Goal: Task Accomplishment & Management: Manage account settings

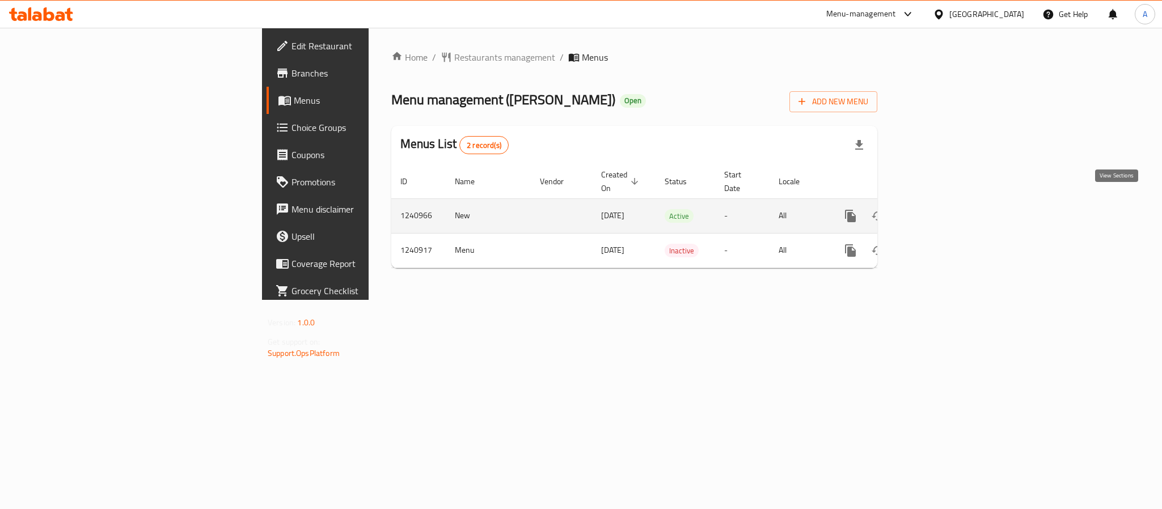
click at [939, 209] on icon "enhanced table" at bounding box center [932, 216] width 14 height 14
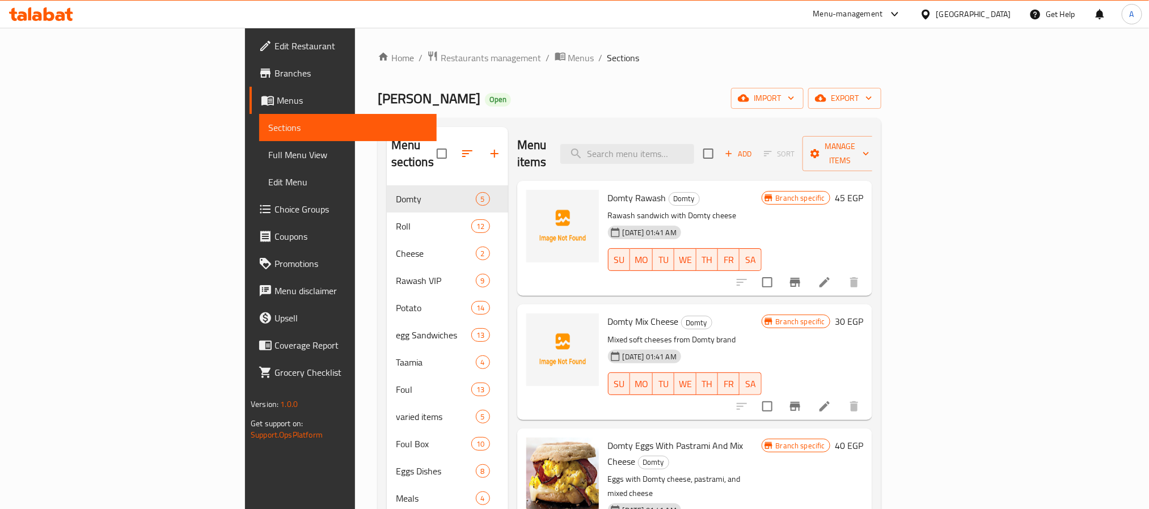
drag, startPoint x: 321, startPoint y: 97, endPoint x: 218, endPoint y: 98, distance: 103.7
click at [378, 98] on h2 "Rawash Ebn Araby Open" at bounding box center [444, 99] width 133 height 18
click at [454, 143] on button "button" at bounding box center [467, 153] width 27 height 27
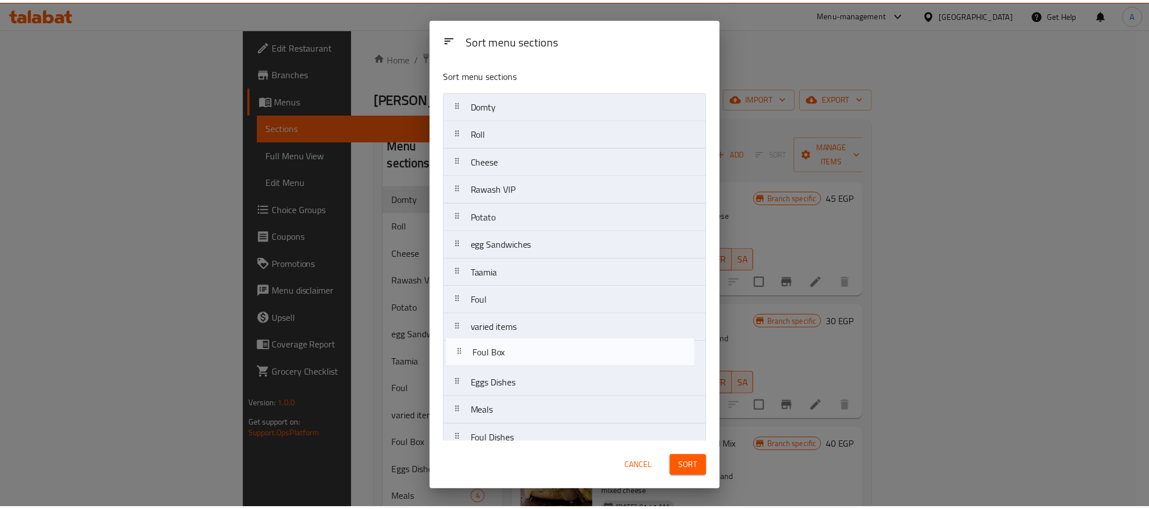
scroll to position [5, 0]
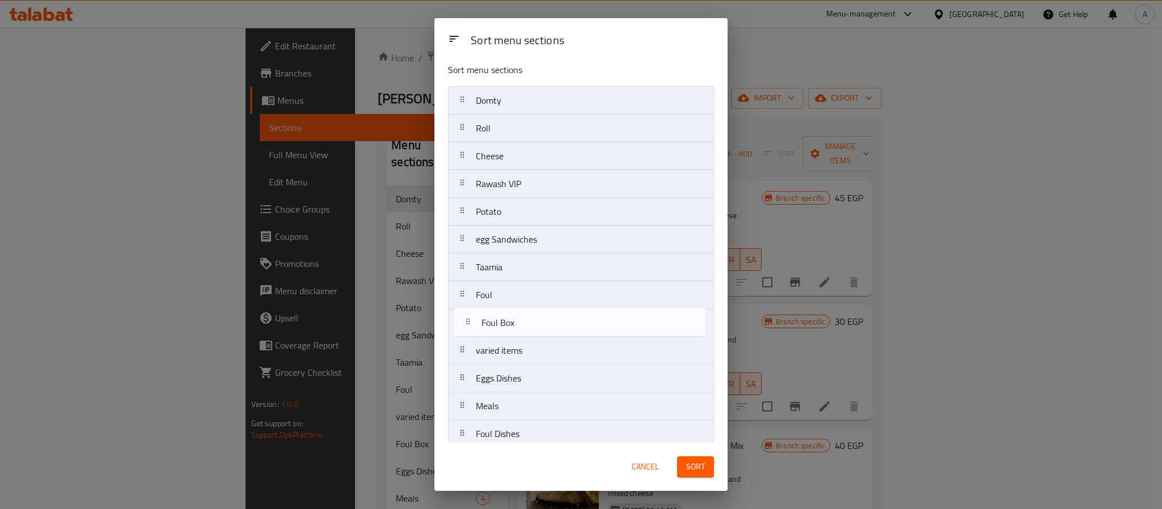
drag, startPoint x: 509, startPoint y: 362, endPoint x: 516, endPoint y: 323, distance: 39.8
click at [516, 323] on nav "Domty Roll Cheese Rawash VIP Potato egg Sandwiches Taamia Foul varied items Fou…" at bounding box center [581, 295] width 266 height 418
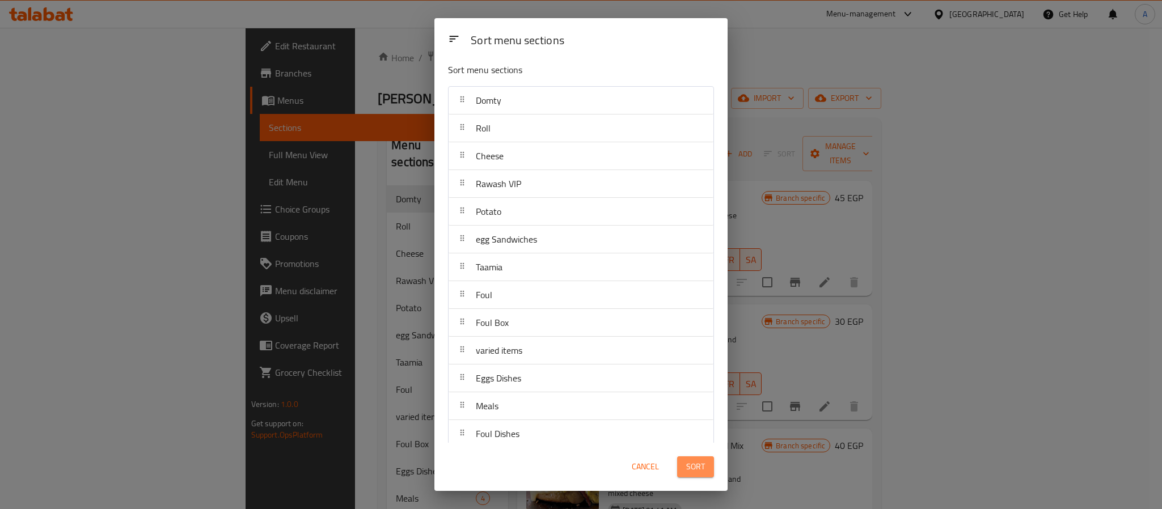
click at [696, 460] on span "Sort" at bounding box center [695, 467] width 19 height 14
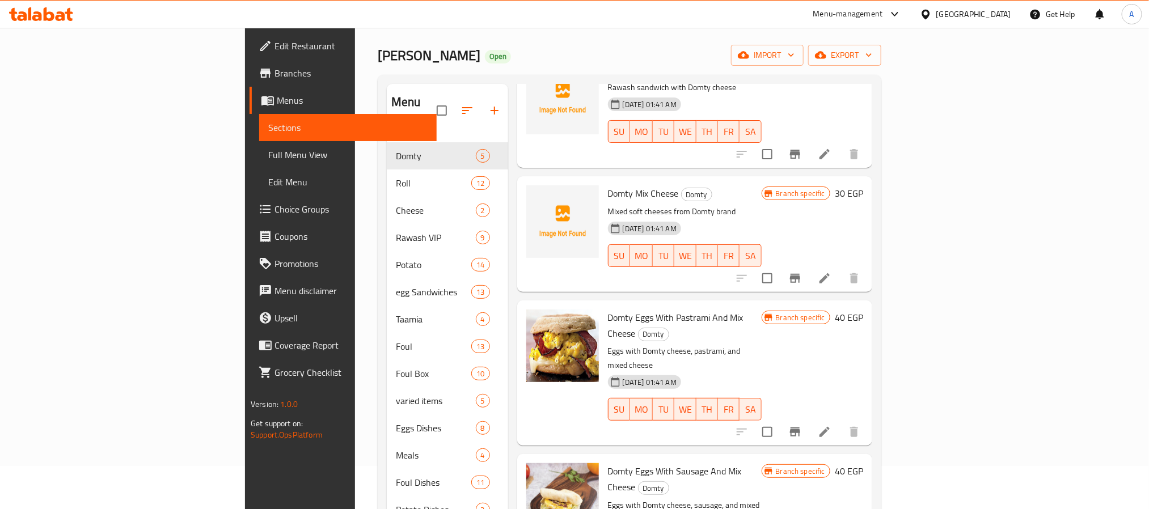
scroll to position [138, 0]
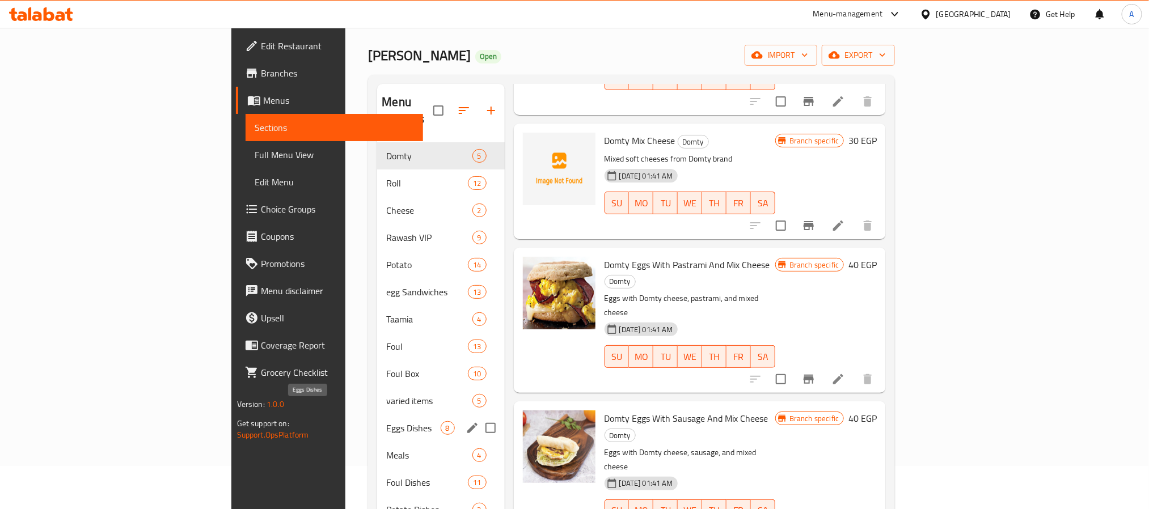
click at [386, 421] on span "Eggs Dishes" at bounding box center [413, 428] width 54 height 14
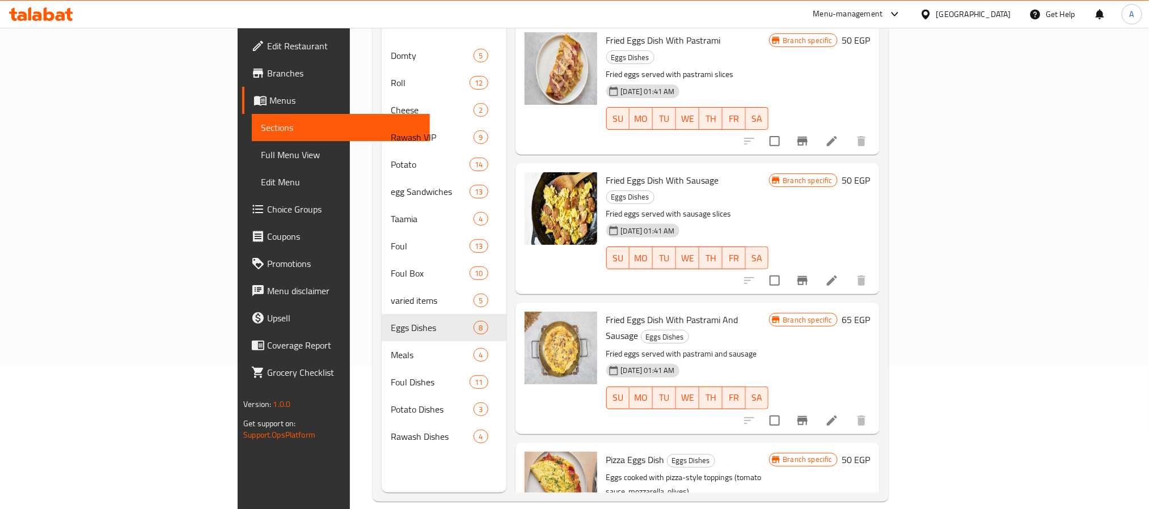
scroll to position [142, 0]
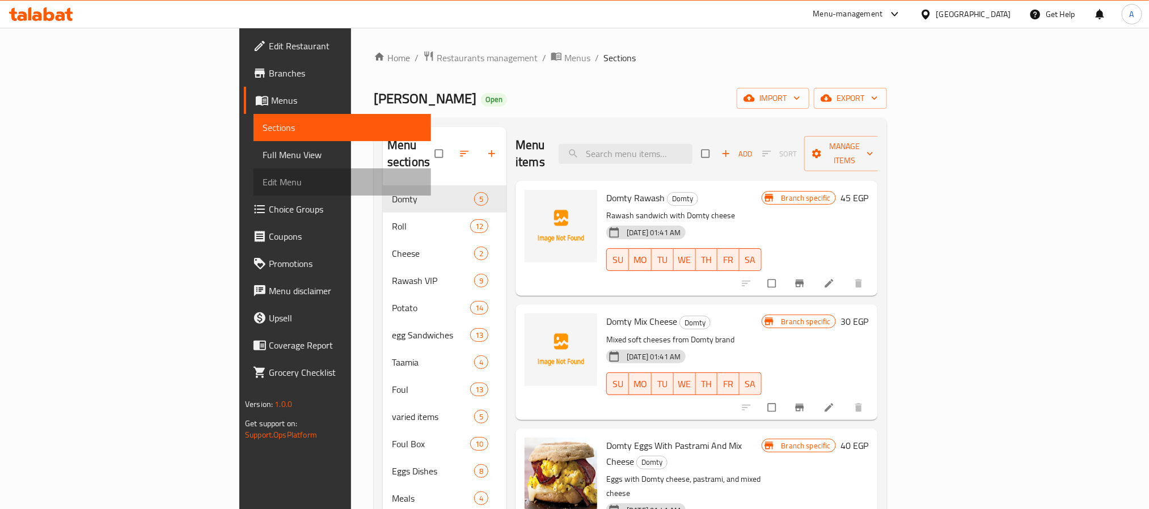
click at [253, 168] on link "Edit Menu" at bounding box center [341, 181] width 177 height 27
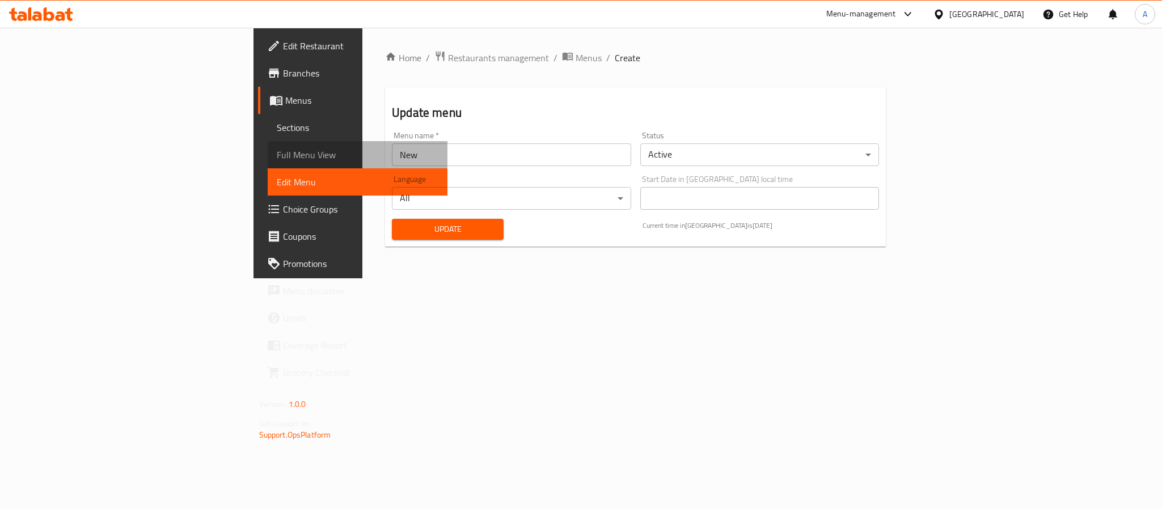
click at [277, 155] on span "Full Menu View" at bounding box center [358, 155] width 162 height 14
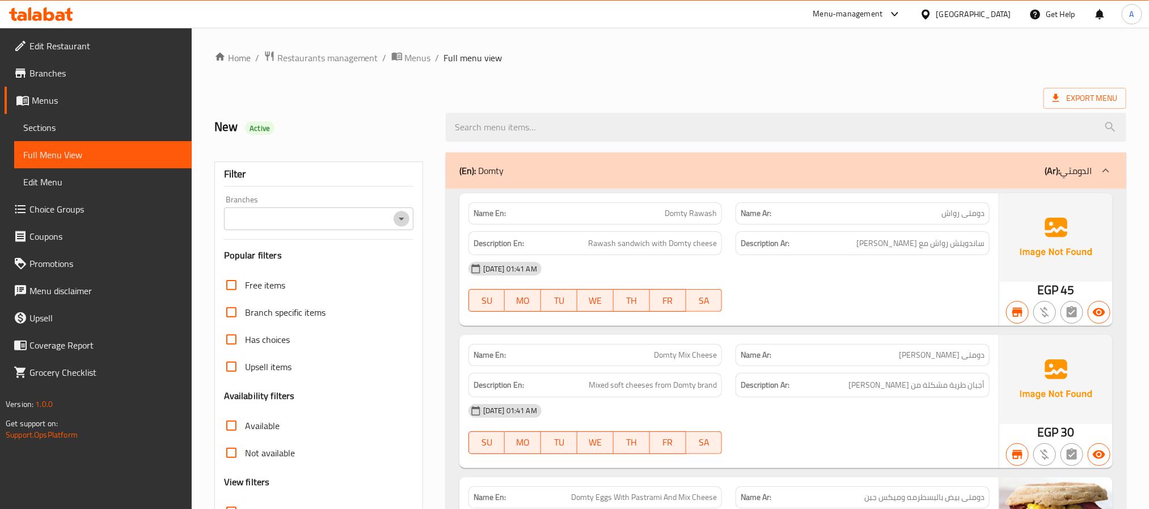
click at [401, 222] on icon "Open" at bounding box center [402, 219] width 14 height 14
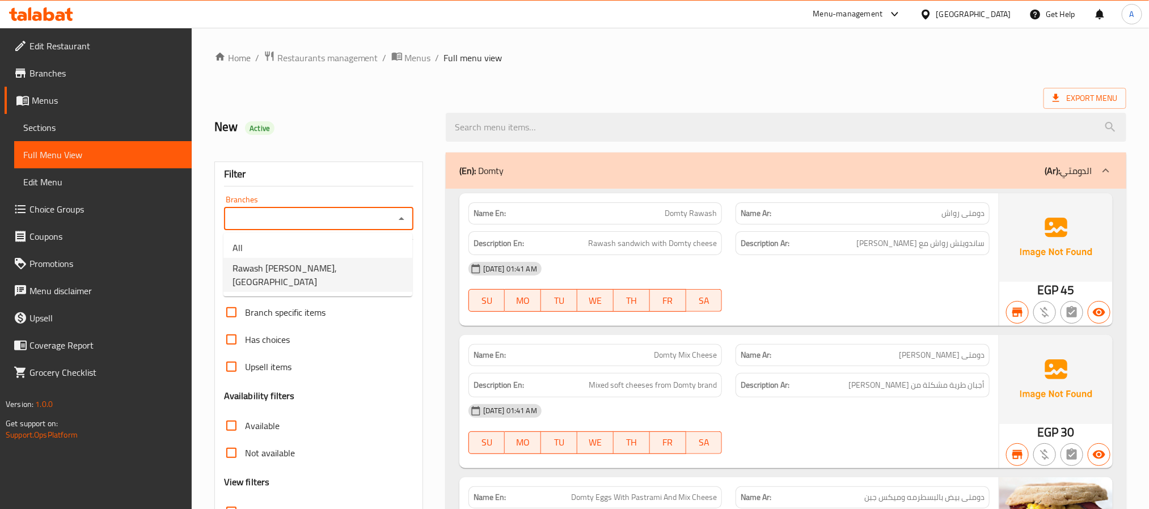
click at [354, 272] on span "Rawash Ebn Araby, Sidi AlGhareib Mosque" at bounding box center [317, 274] width 171 height 27
type input "Rawash Ebn Araby, Sidi AlGhareib Mosque"
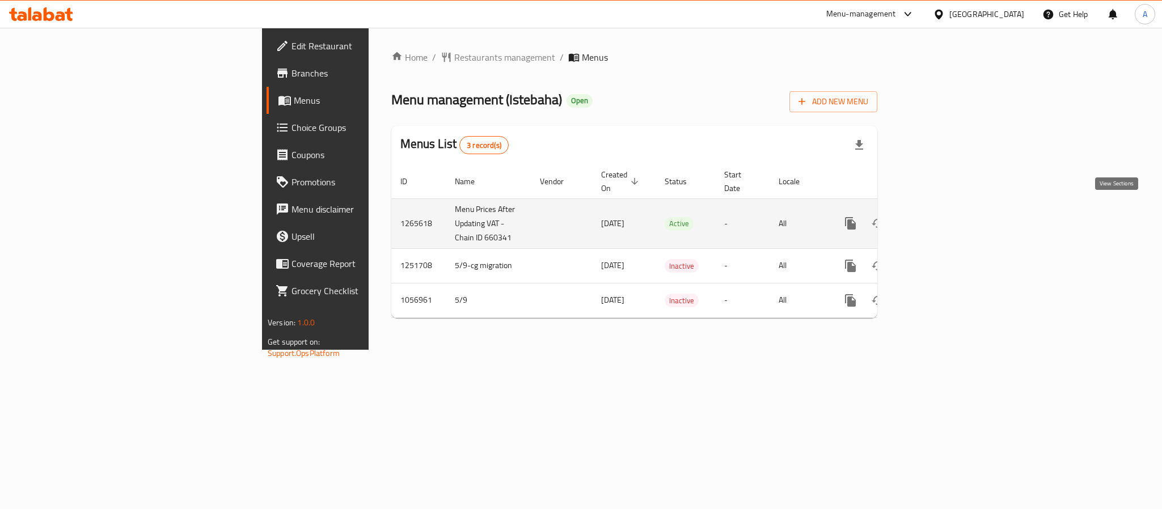
click at [939, 217] on icon "enhanced table" at bounding box center [932, 224] width 14 height 14
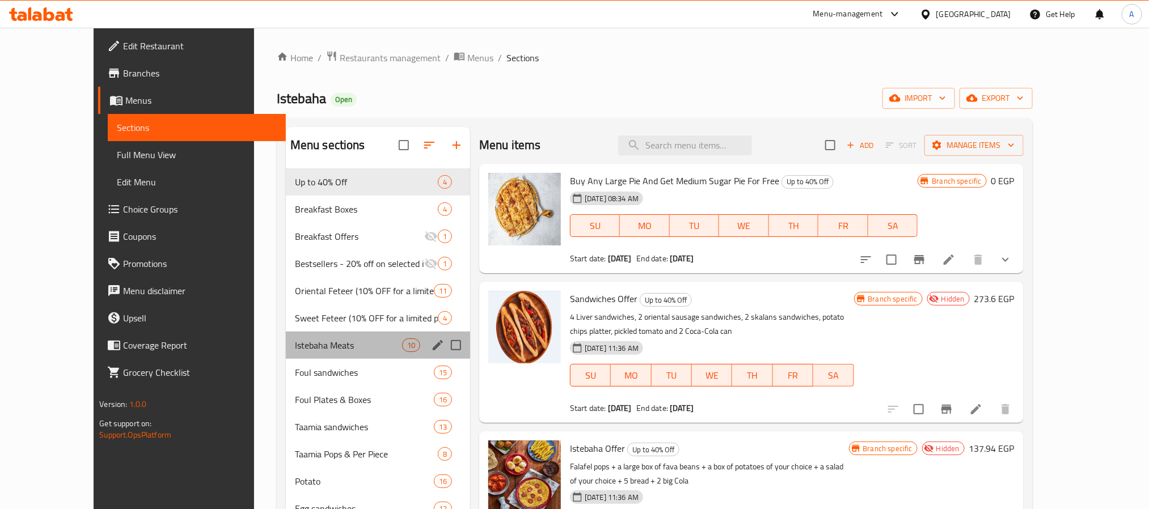
click at [293, 337] on div "Istebaha Meats 10" at bounding box center [378, 345] width 184 height 27
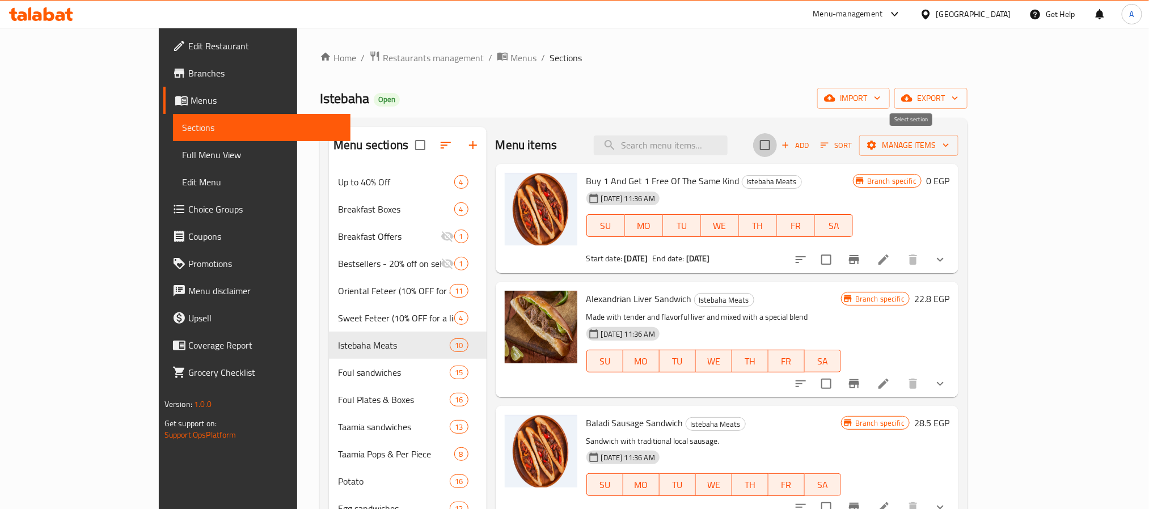
click at [777, 145] on input "checkbox" at bounding box center [765, 145] width 24 height 24
checkbox input "true"
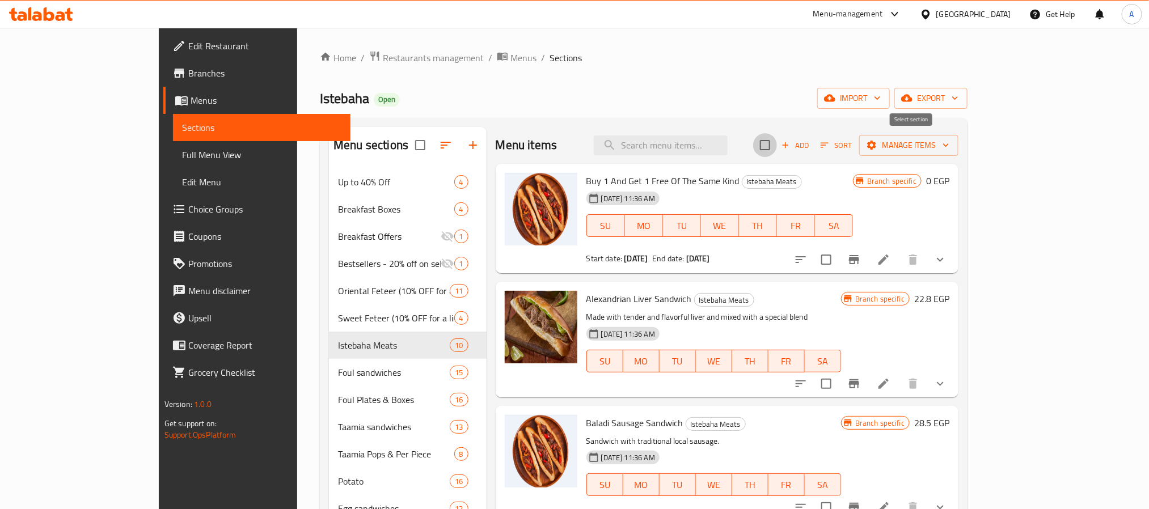
checkbox input "true"
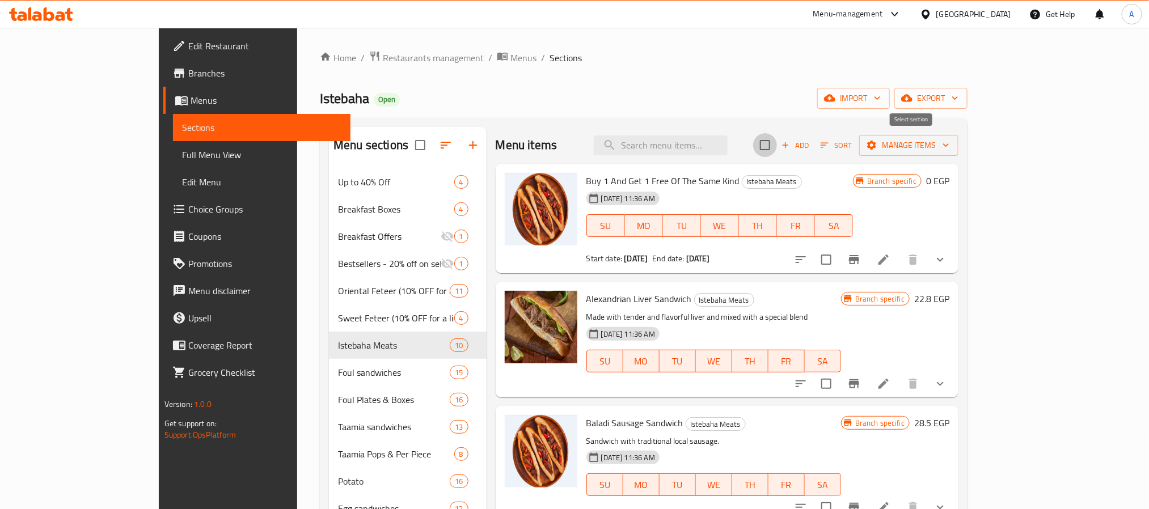
checkbox input "true"
click at [958, 135] on button "Manage items" at bounding box center [908, 145] width 99 height 21
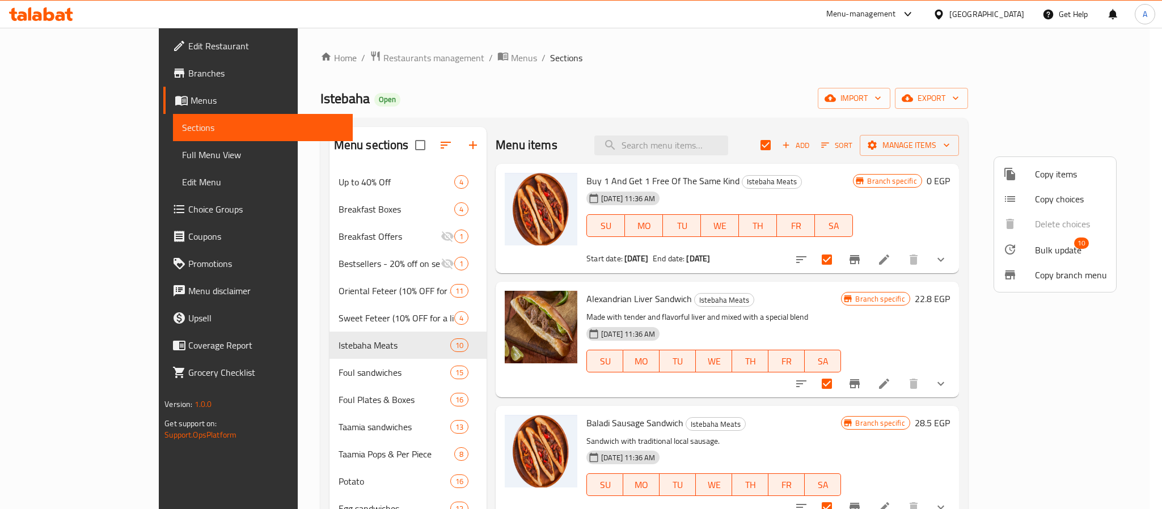
click at [1048, 252] on span "Bulk update" at bounding box center [1058, 250] width 46 height 14
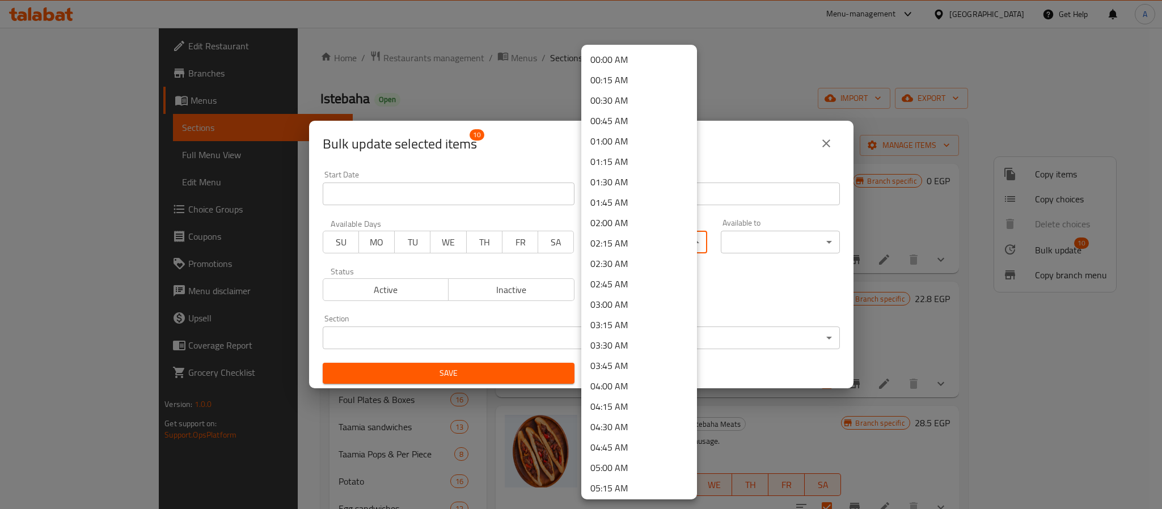
click at [605, 239] on body "​ Menu-management Egypt Get Help A Edit Restaurant Branches Menus Sections Full…" at bounding box center [581, 268] width 1162 height 481
click at [608, 393] on li "14:00 PM" at bounding box center [639, 398] width 116 height 20
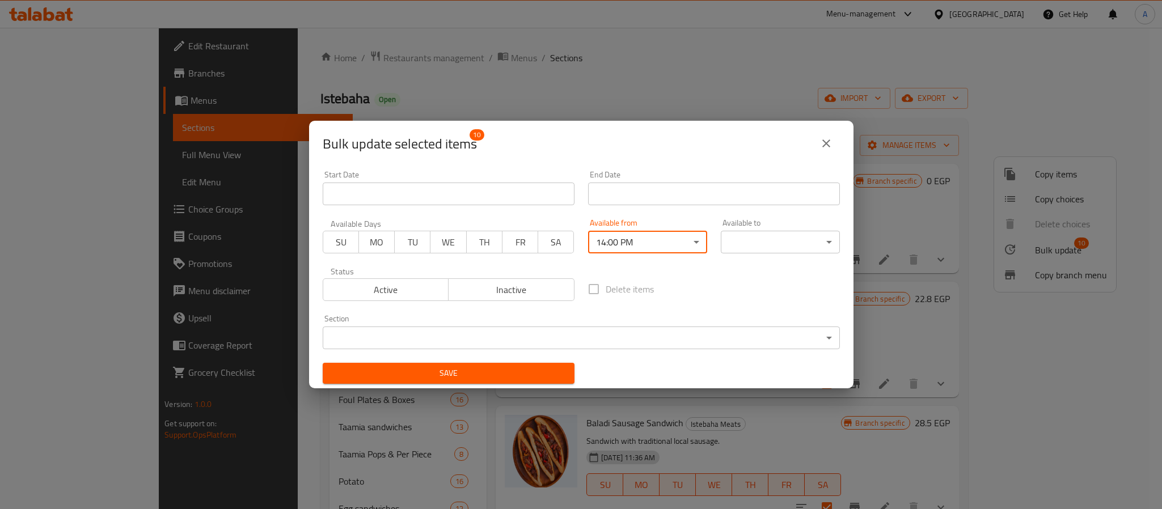
click at [747, 245] on body "​ Menu-management Egypt Get Help A Edit Restaurant Branches Menus Sections Full…" at bounding box center [581, 268] width 1162 height 481
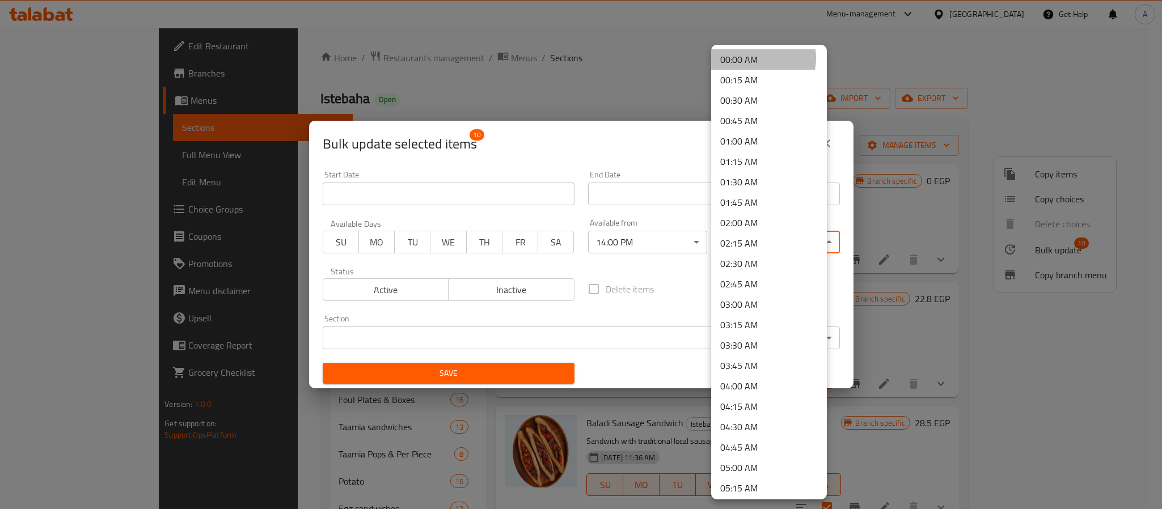
click at [752, 58] on li "00:00 AM" at bounding box center [769, 59] width 116 height 20
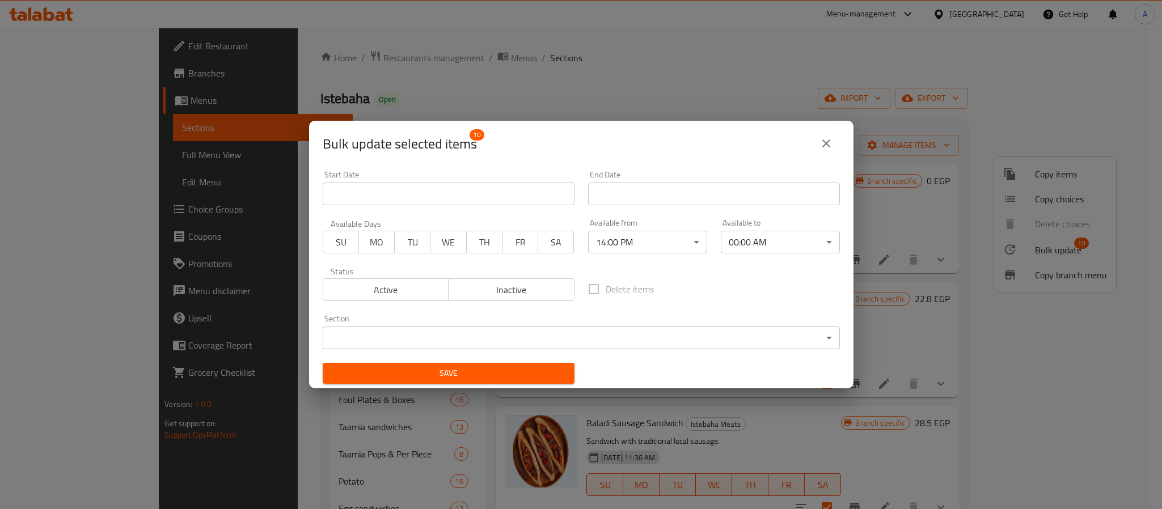
click at [710, 150] on div "Bulk update selected items 10" at bounding box center [581, 143] width 517 height 27
drag, startPoint x: 686, startPoint y: 139, endPoint x: 708, endPoint y: 140, distance: 21.6
click at [708, 140] on div "Bulk update selected items 10" at bounding box center [581, 143] width 517 height 27
click at [505, 371] on span "Save" at bounding box center [449, 373] width 234 height 14
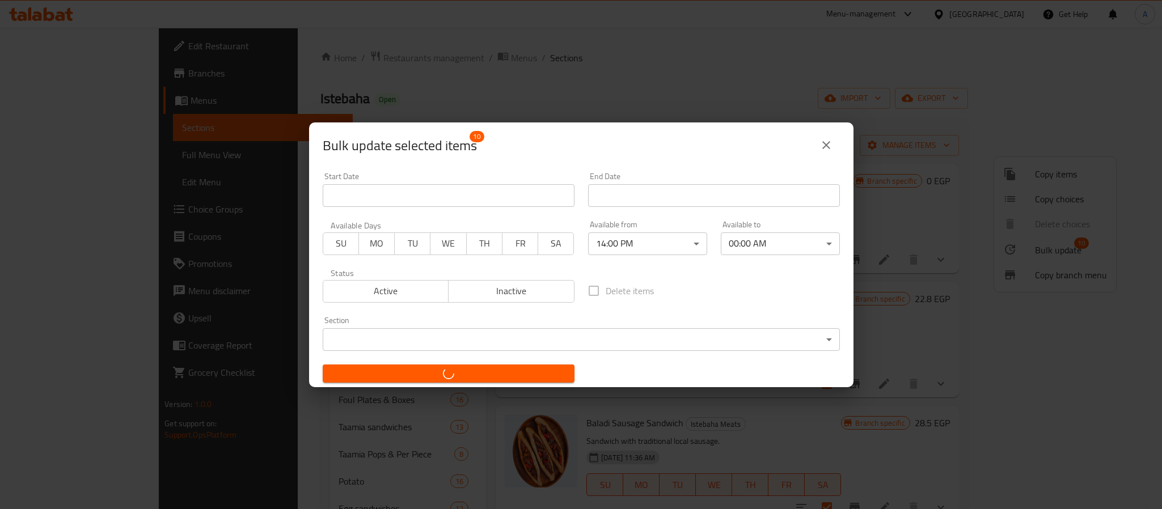
checkbox input "false"
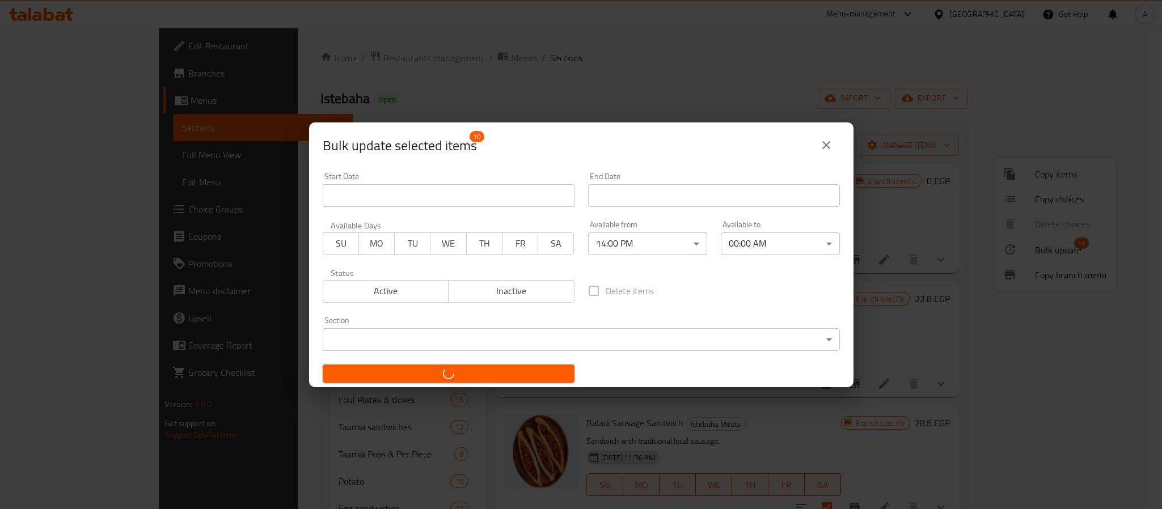
checkbox input "false"
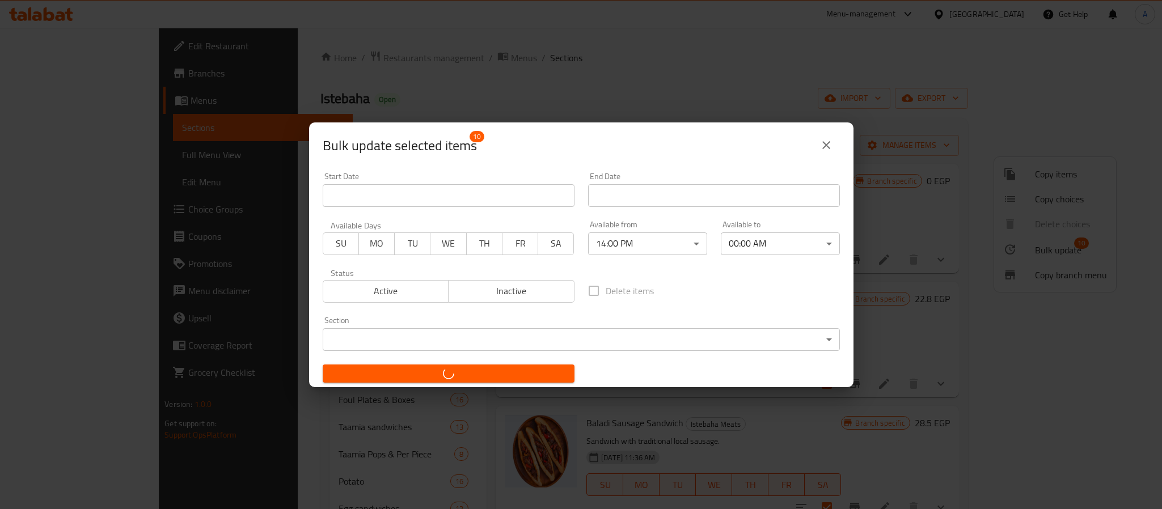
checkbox input "false"
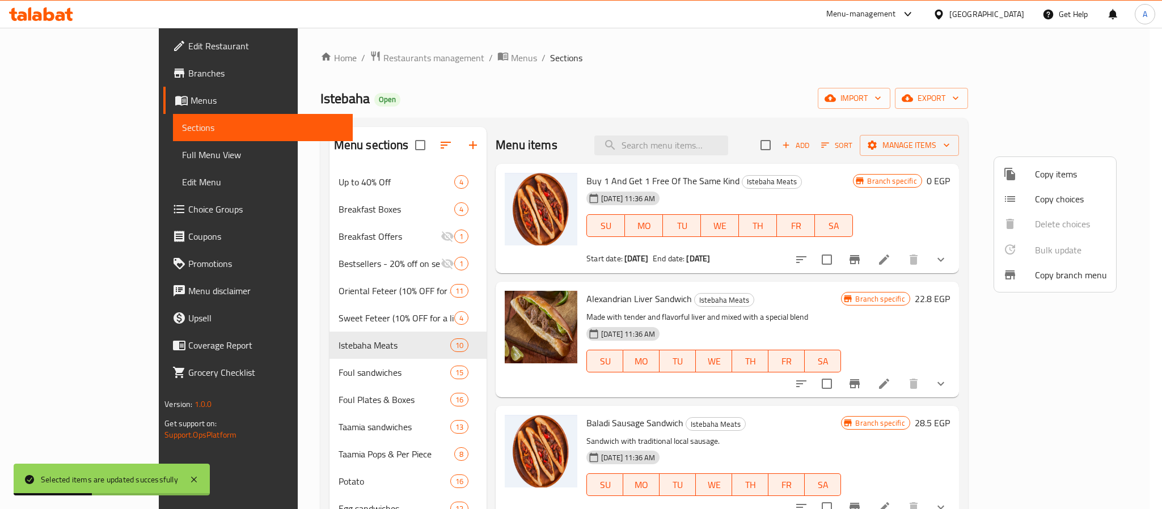
click at [906, 143] on div at bounding box center [581, 254] width 1162 height 509
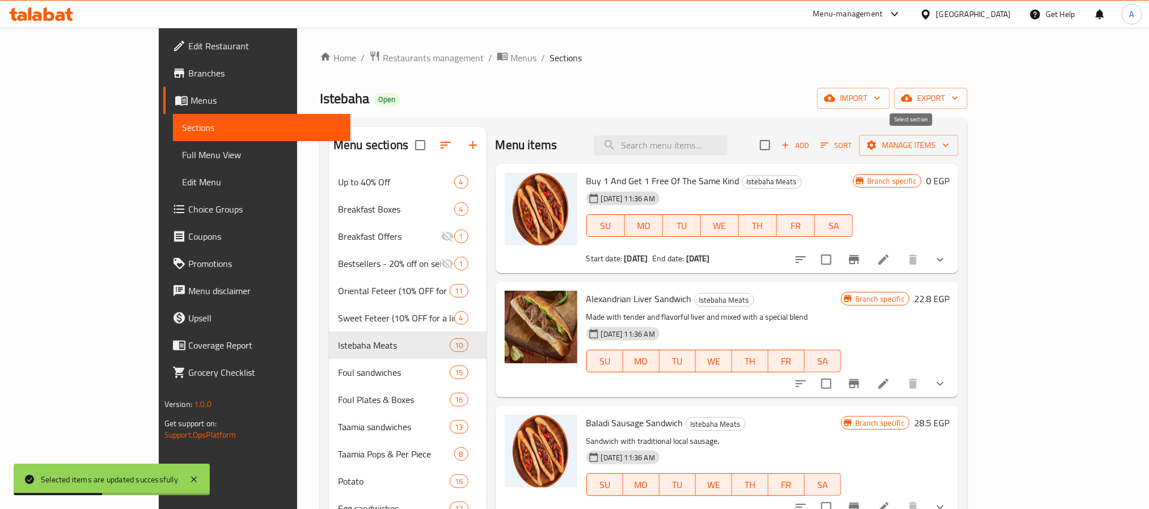
click at [777, 146] on input "checkbox" at bounding box center [765, 145] width 24 height 24
checkbox input "true"
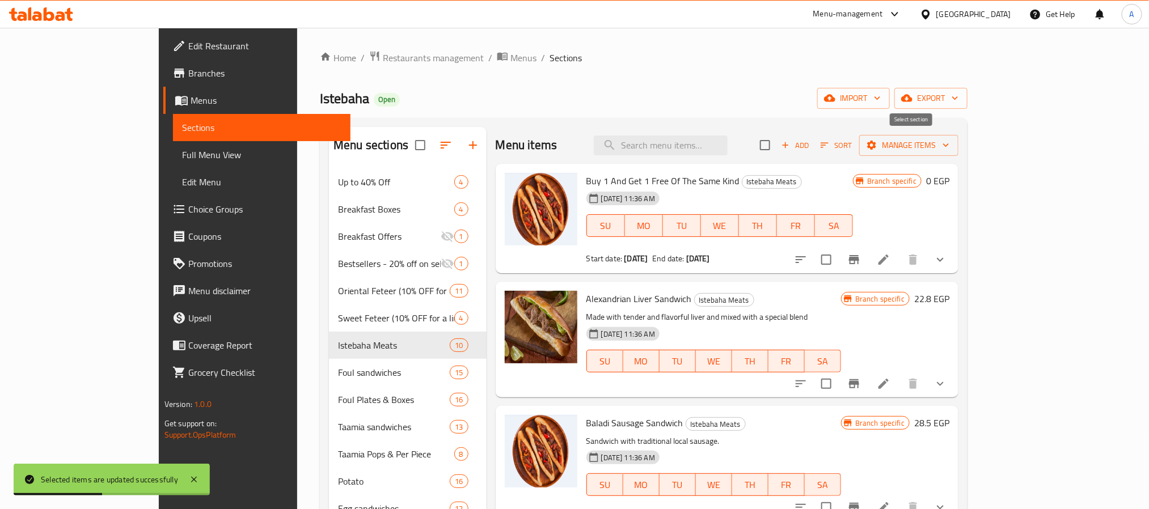
checkbox input "true"
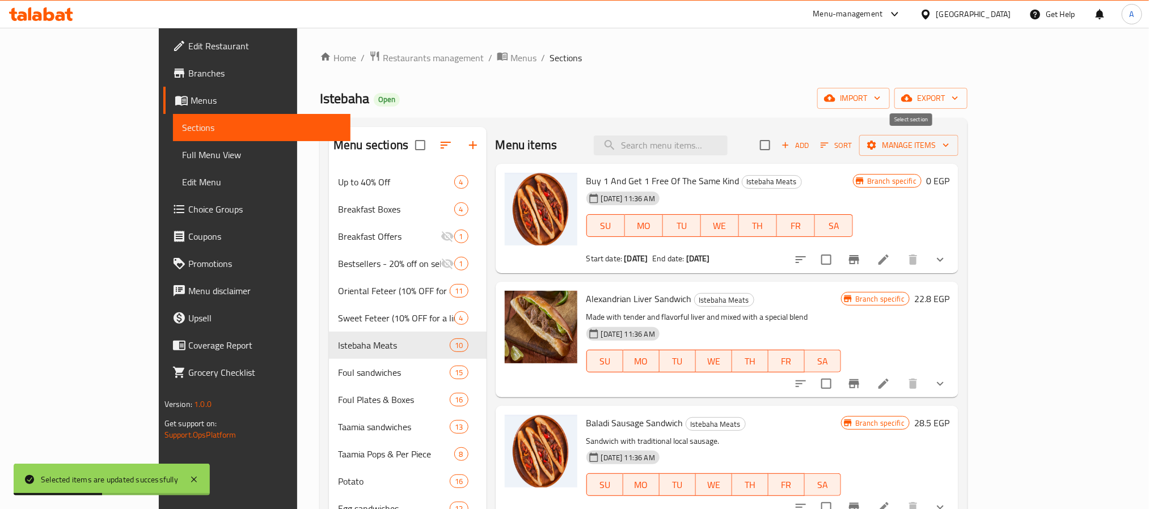
checkbox input "true"
click at [949, 141] on span "Manage items" at bounding box center [908, 145] width 81 height 14
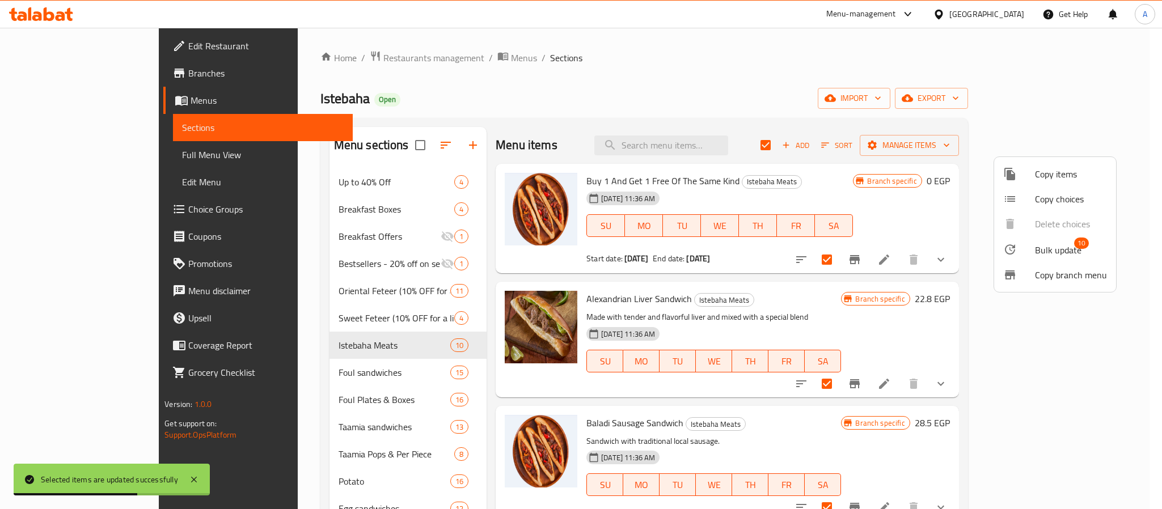
click at [1052, 245] on span "Bulk update" at bounding box center [1058, 250] width 46 height 14
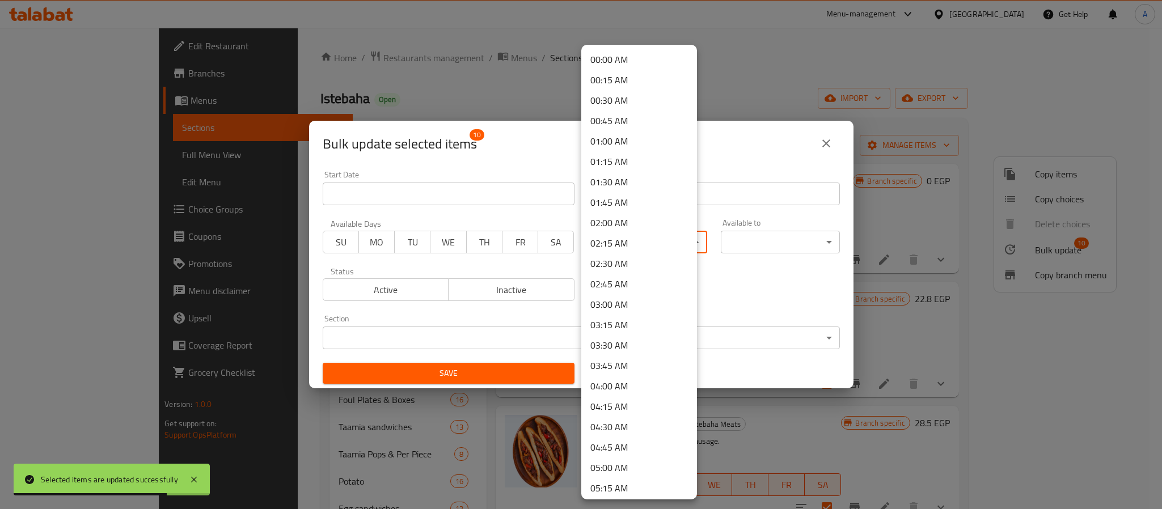
click at [669, 234] on body "Selected items are updated successfully ​ Menu-management Egypt Get Help A Edit…" at bounding box center [581, 268] width 1162 height 481
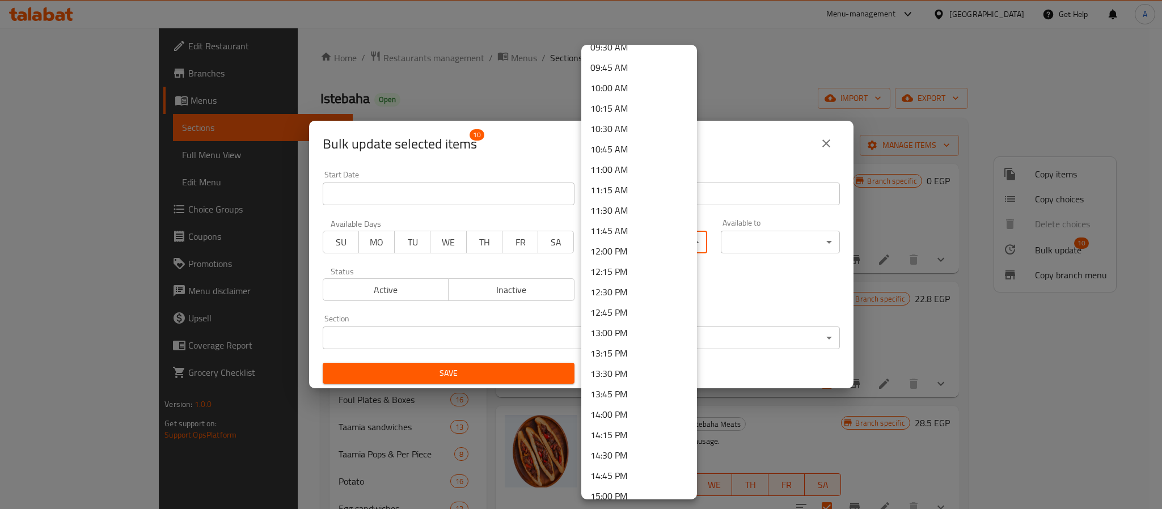
scroll to position [785, 0]
click at [611, 410] on li "14:00 PM" at bounding box center [639, 418] width 116 height 20
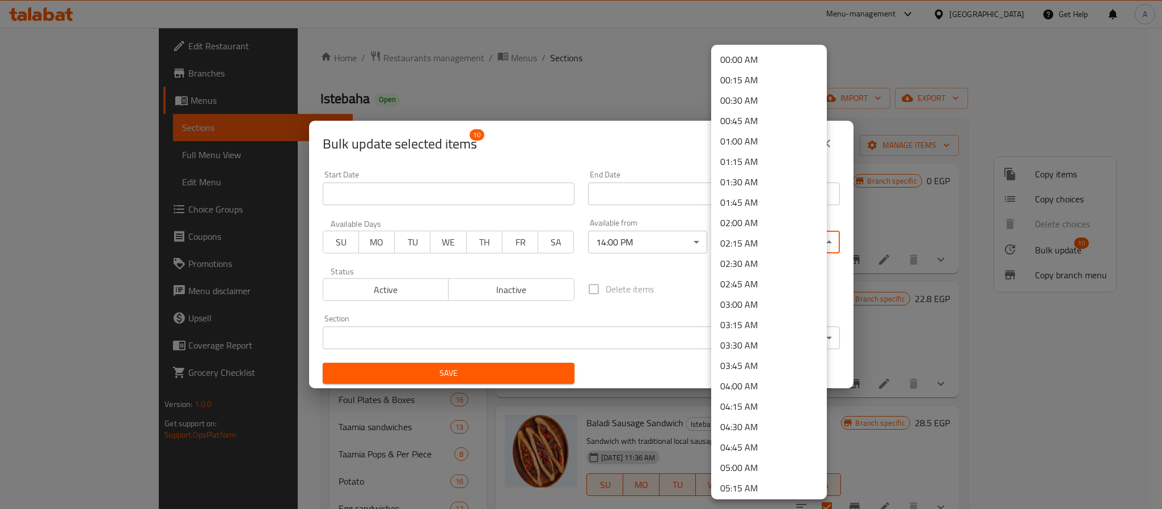
click at [749, 239] on body "​ Menu-management Egypt Get Help A Edit Restaurant Branches Menus Sections Full…" at bounding box center [581, 268] width 1162 height 481
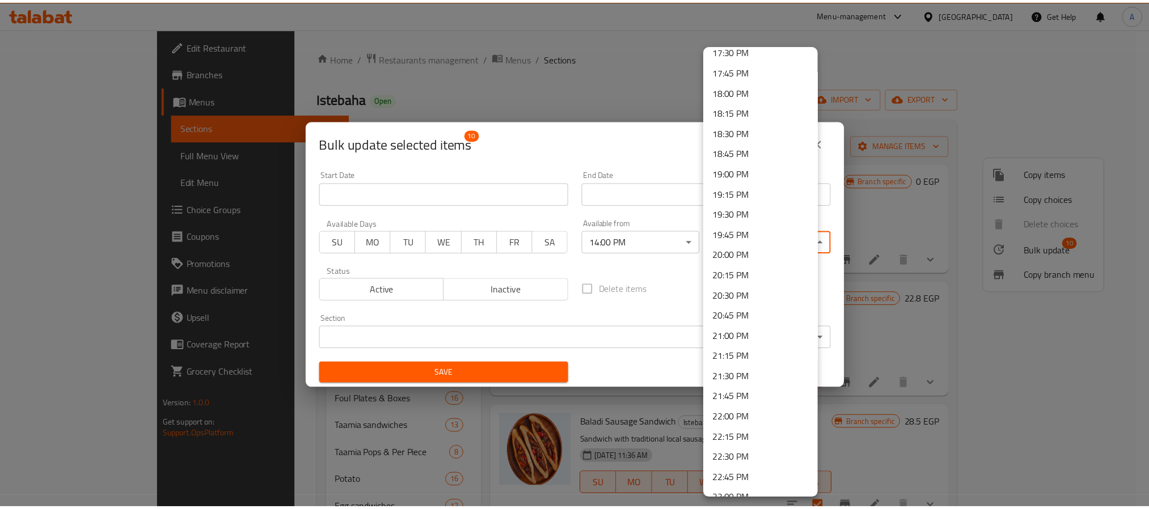
scroll to position [1533, 0]
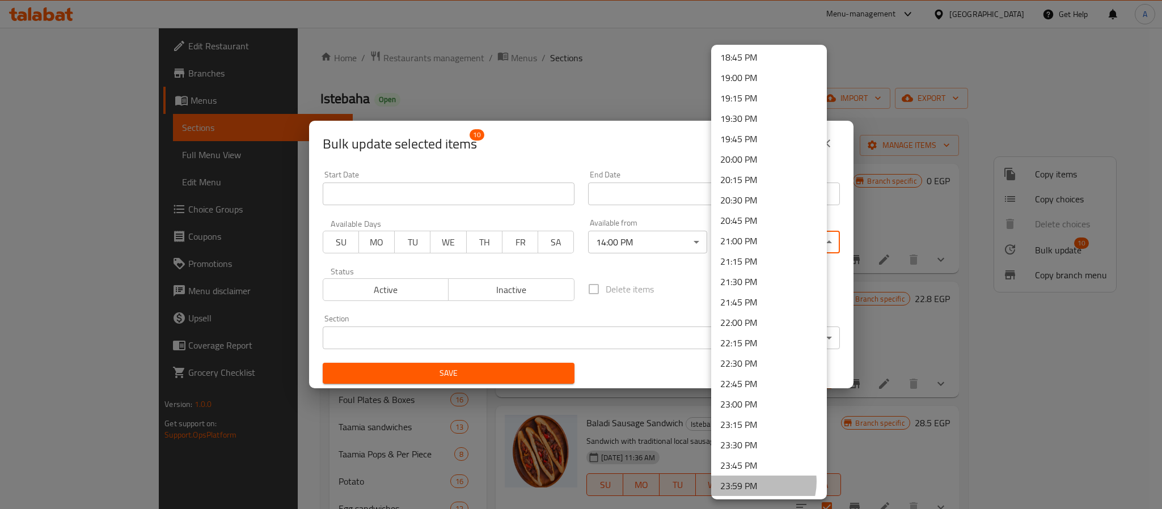
click at [752, 481] on li "23:59 PM" at bounding box center [769, 486] width 116 height 20
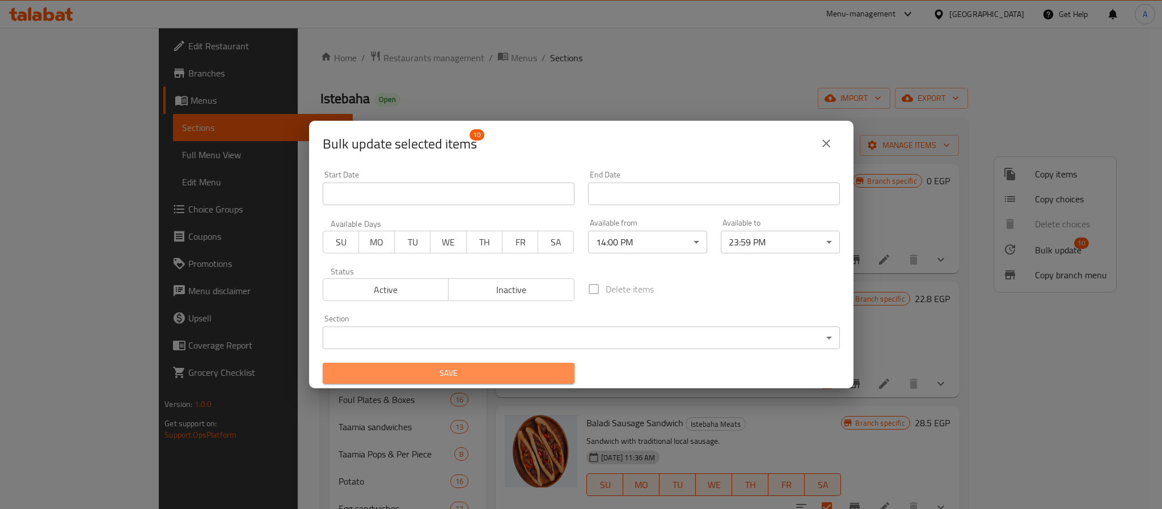
click at [497, 369] on span "Save" at bounding box center [449, 373] width 234 height 14
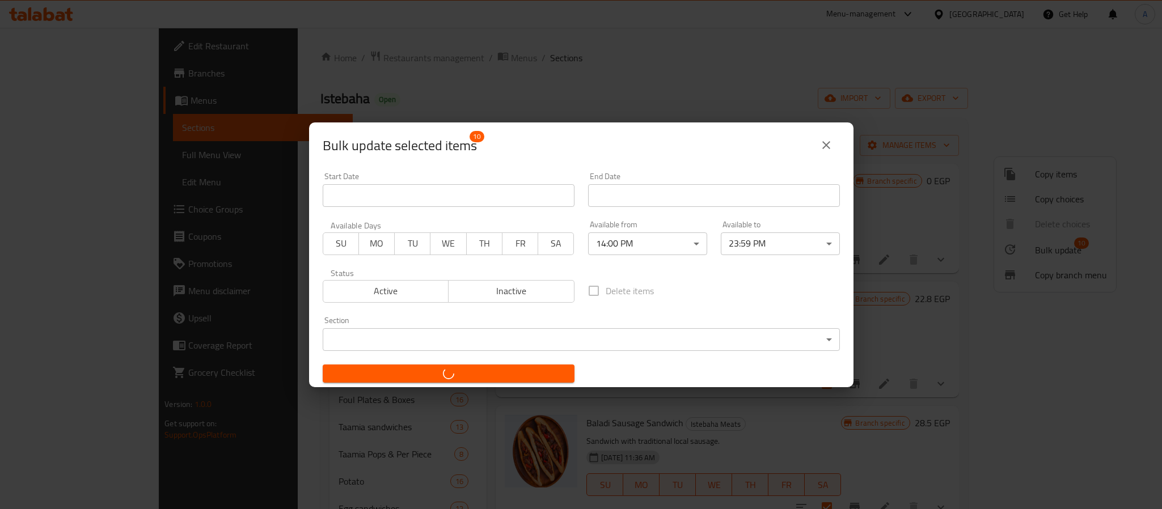
checkbox input "false"
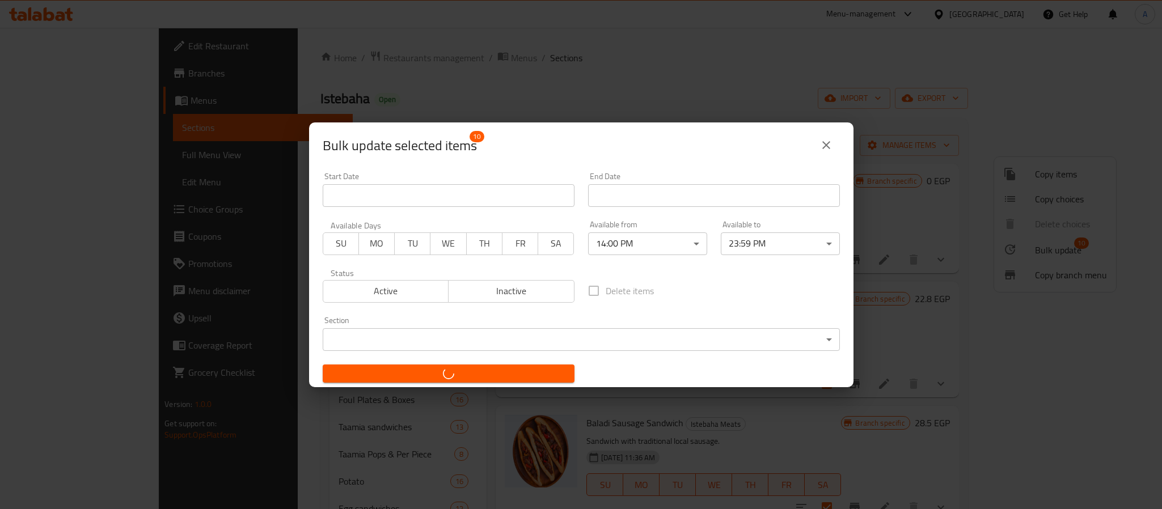
checkbox input "false"
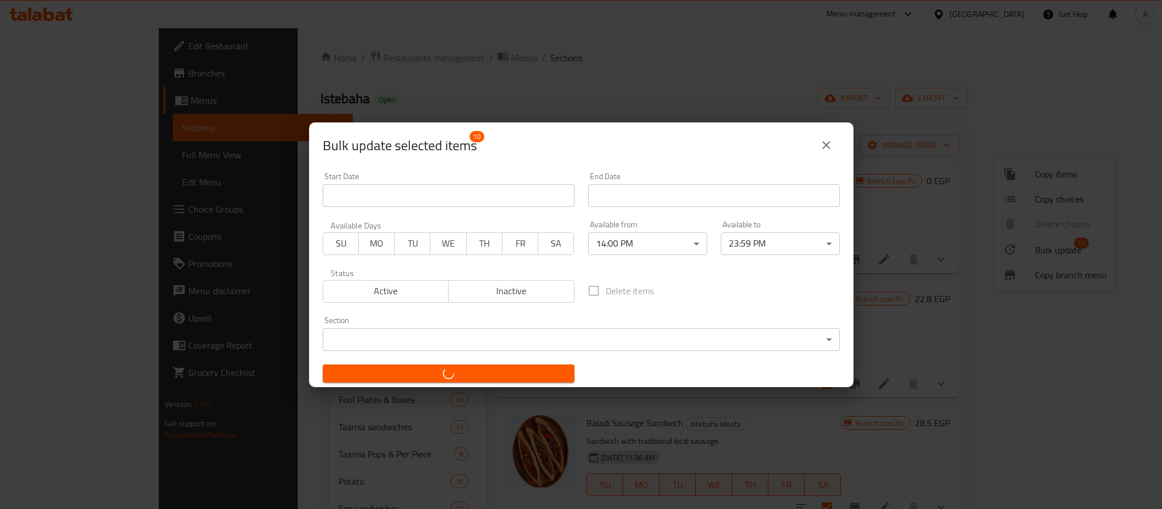
checkbox input "false"
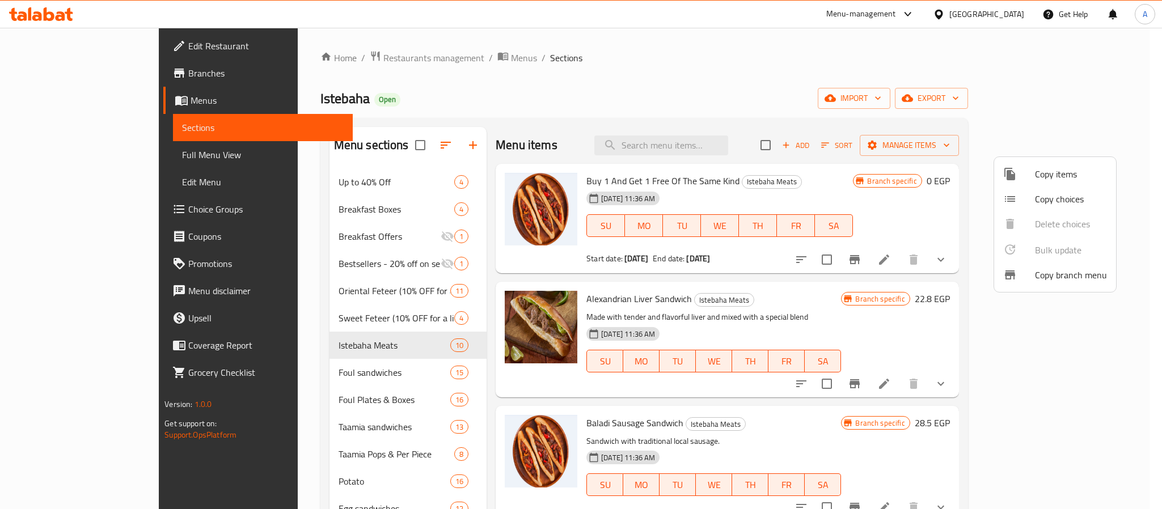
click at [578, 77] on div at bounding box center [581, 254] width 1162 height 509
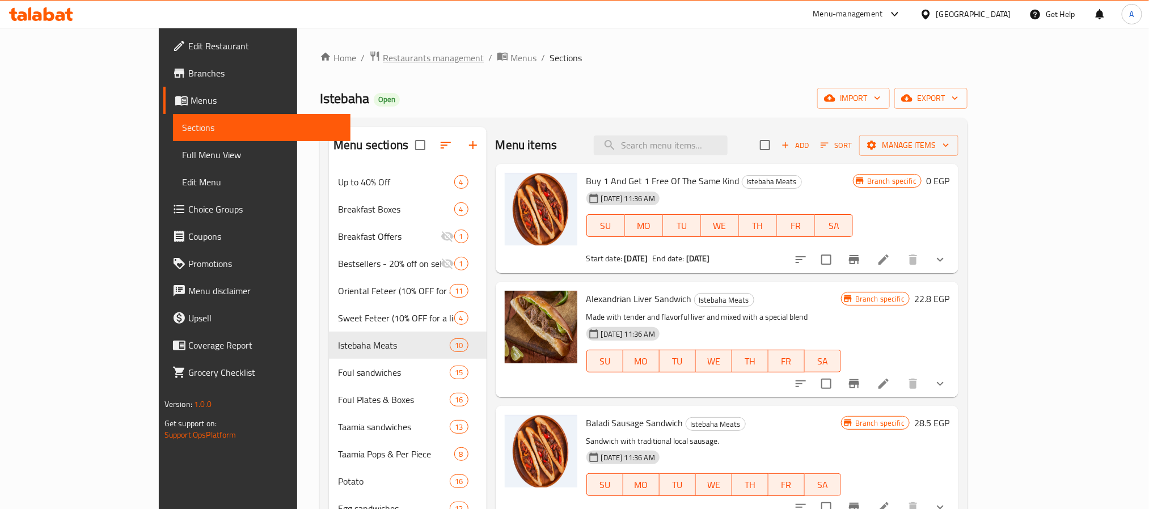
click at [383, 60] on span "Restaurants management" at bounding box center [433, 58] width 101 height 14
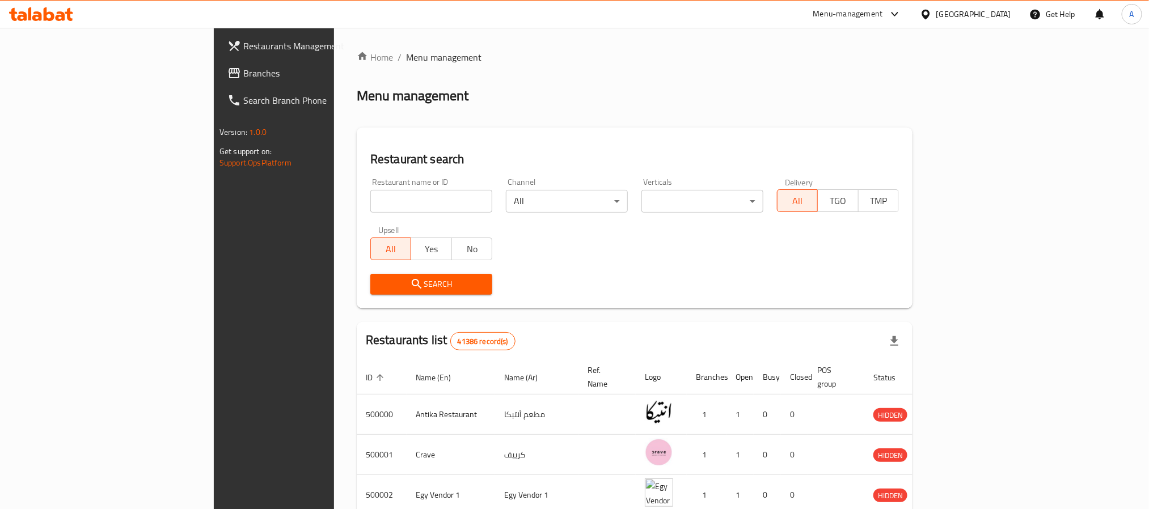
click at [243, 71] on span "Branches" at bounding box center [319, 73] width 153 height 14
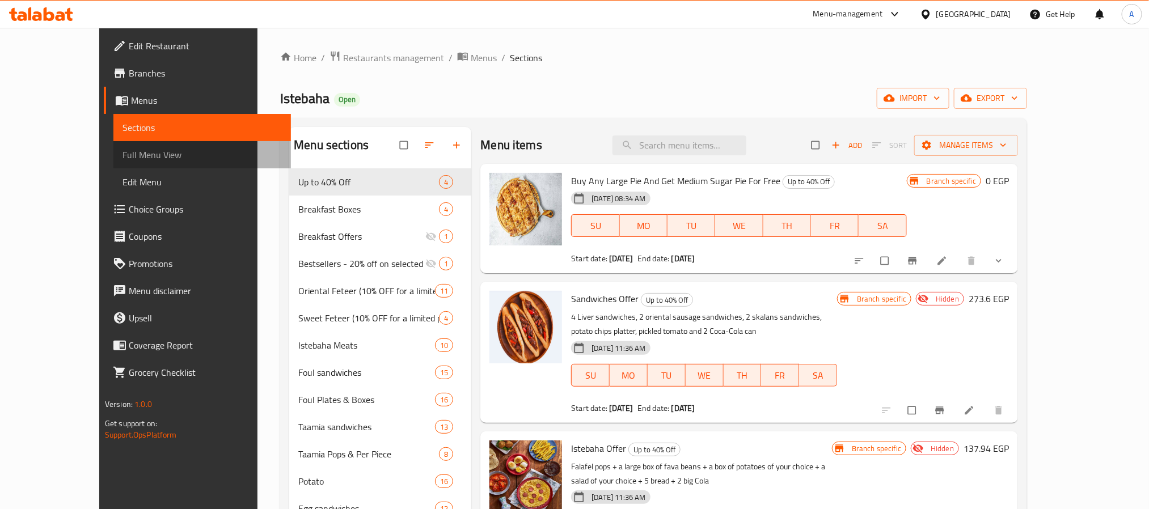
click at [122, 153] on span "Full Menu View" at bounding box center [201, 155] width 159 height 14
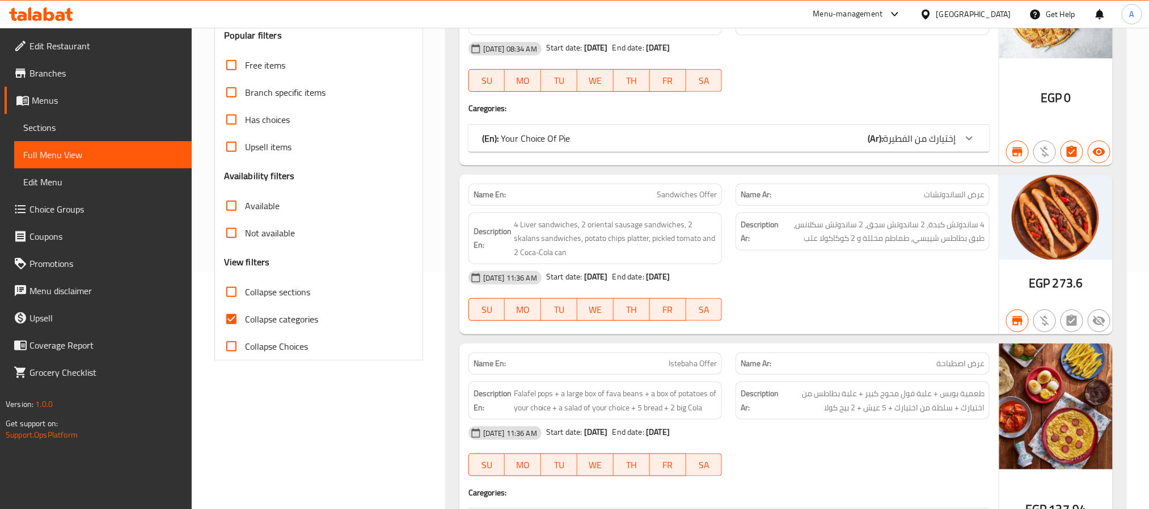
scroll to position [255, 0]
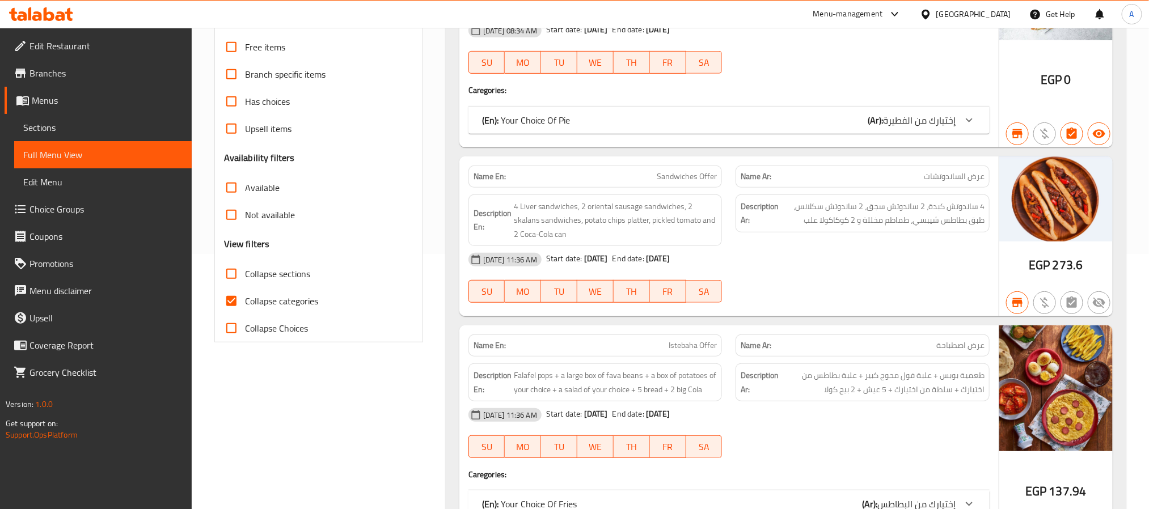
click at [231, 271] on input "Collapse sections" at bounding box center [231, 273] width 27 height 27
checkbox input "true"
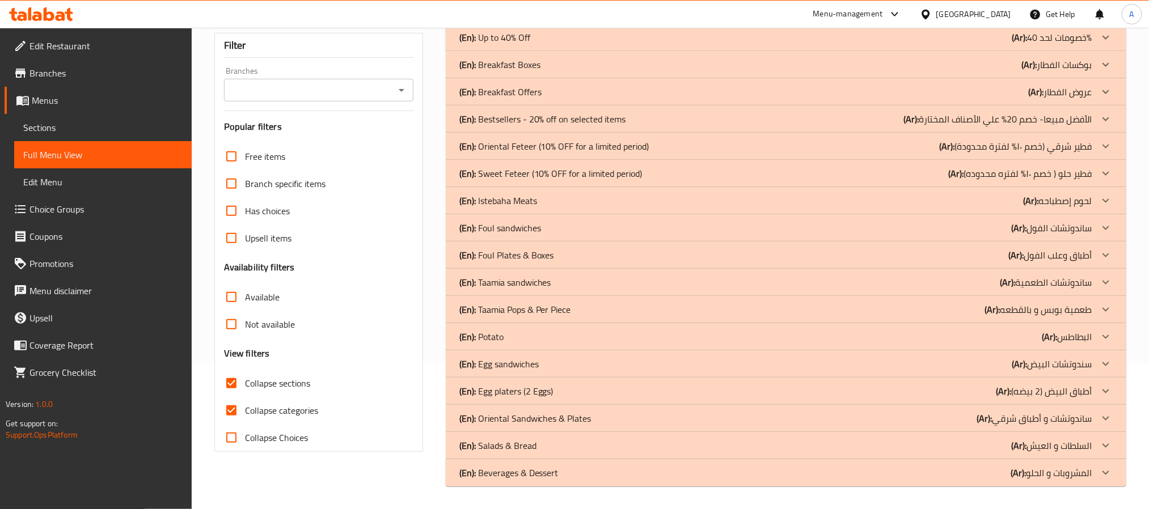
scroll to position [146, 0]
click at [558, 196] on div "(En): Istebaha Meats (Ar): لحوم إصطباحه" at bounding box center [775, 201] width 633 height 14
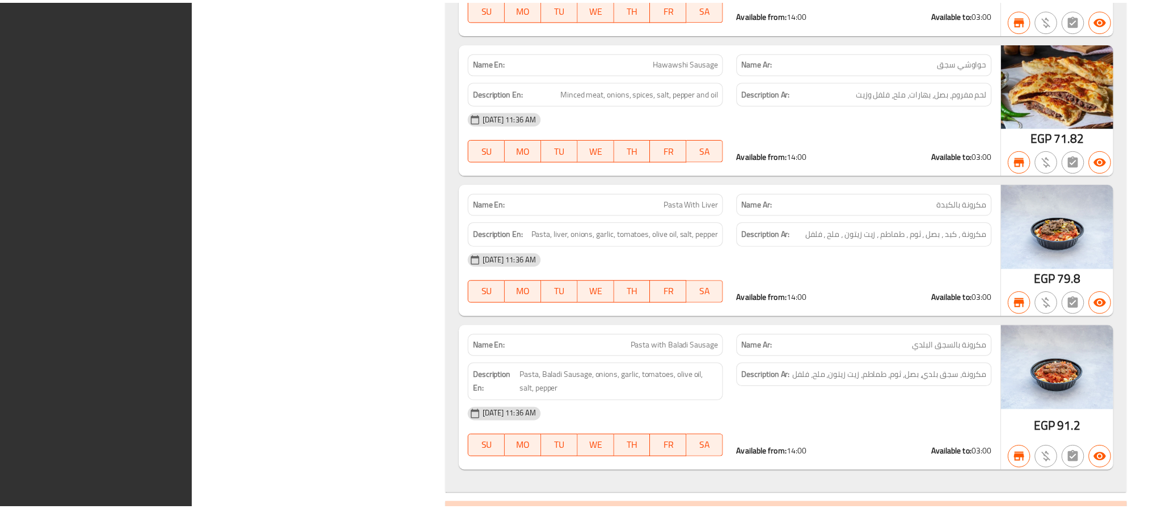
scroll to position [1878, 0]
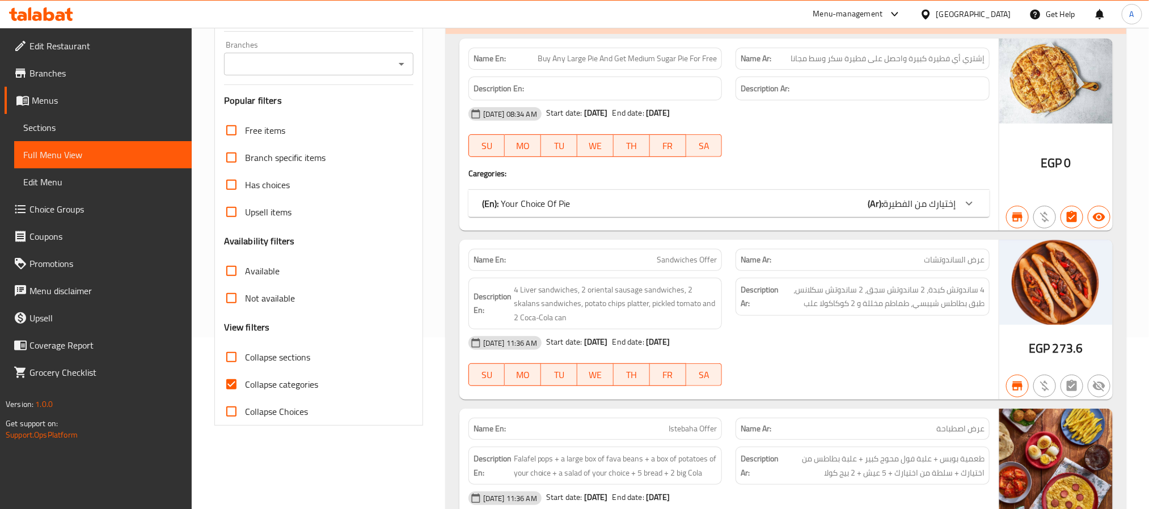
scroll to position [170, 0]
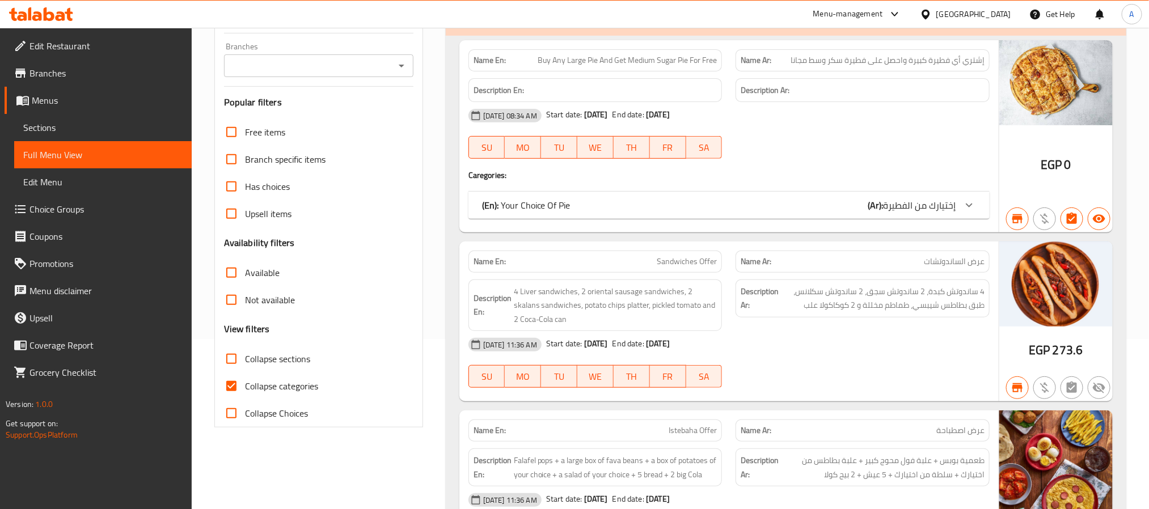
click at [233, 357] on input "Collapse sections" at bounding box center [231, 358] width 27 height 27
checkbox input "true"
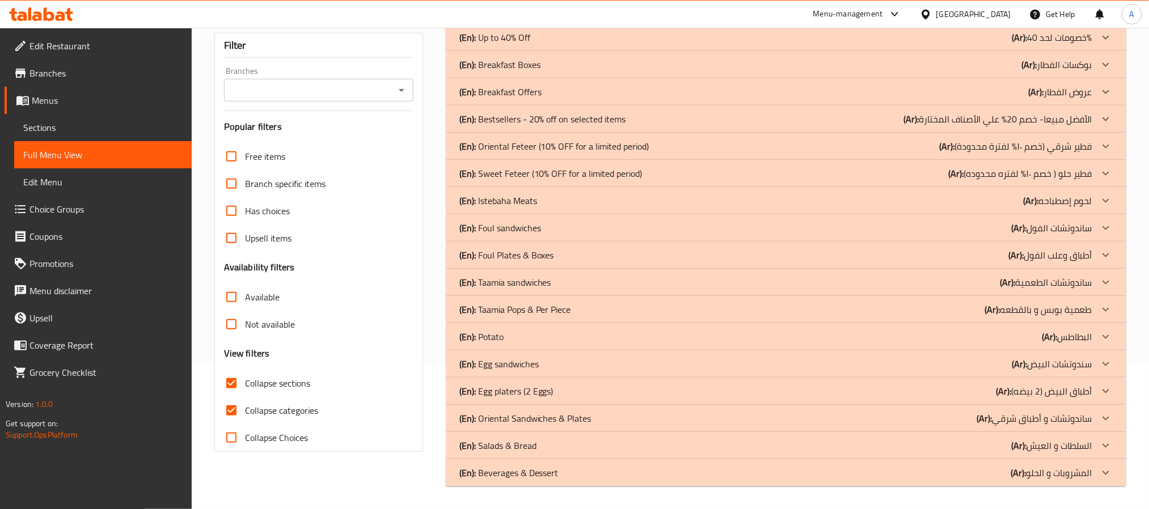
scroll to position [146, 0]
click at [429, 160] on div "Filter Branches Branches Popular filters Free items Branch specific items Has c…" at bounding box center [322, 255] width 231 height 476
click at [551, 194] on div "(En): Istebaha Meats (Ar): لحوم إصطباحه" at bounding box center [775, 201] width 633 height 14
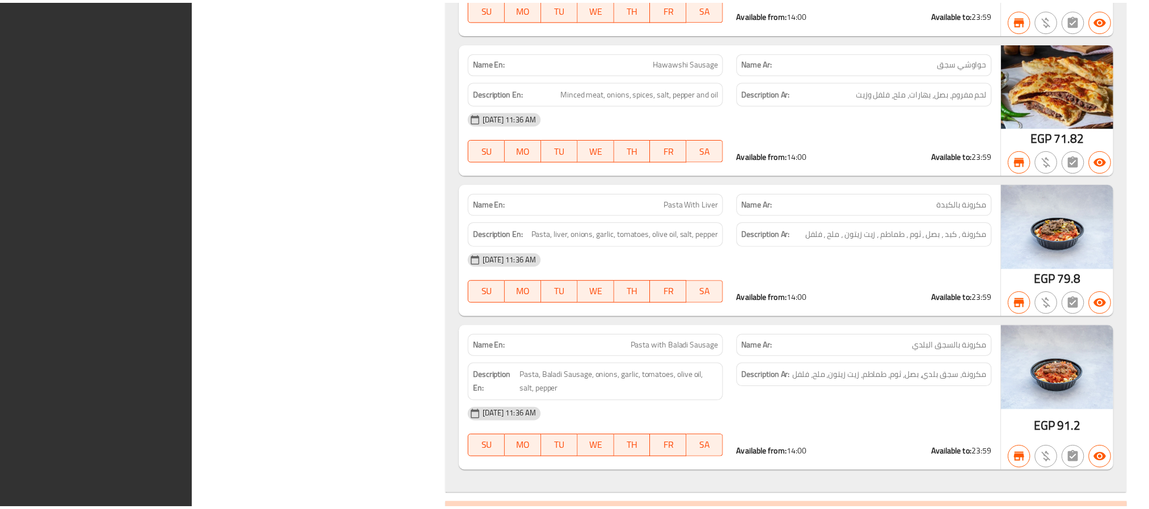
scroll to position [1878, 0]
